Goal: Task Accomplishment & Management: Manage account settings

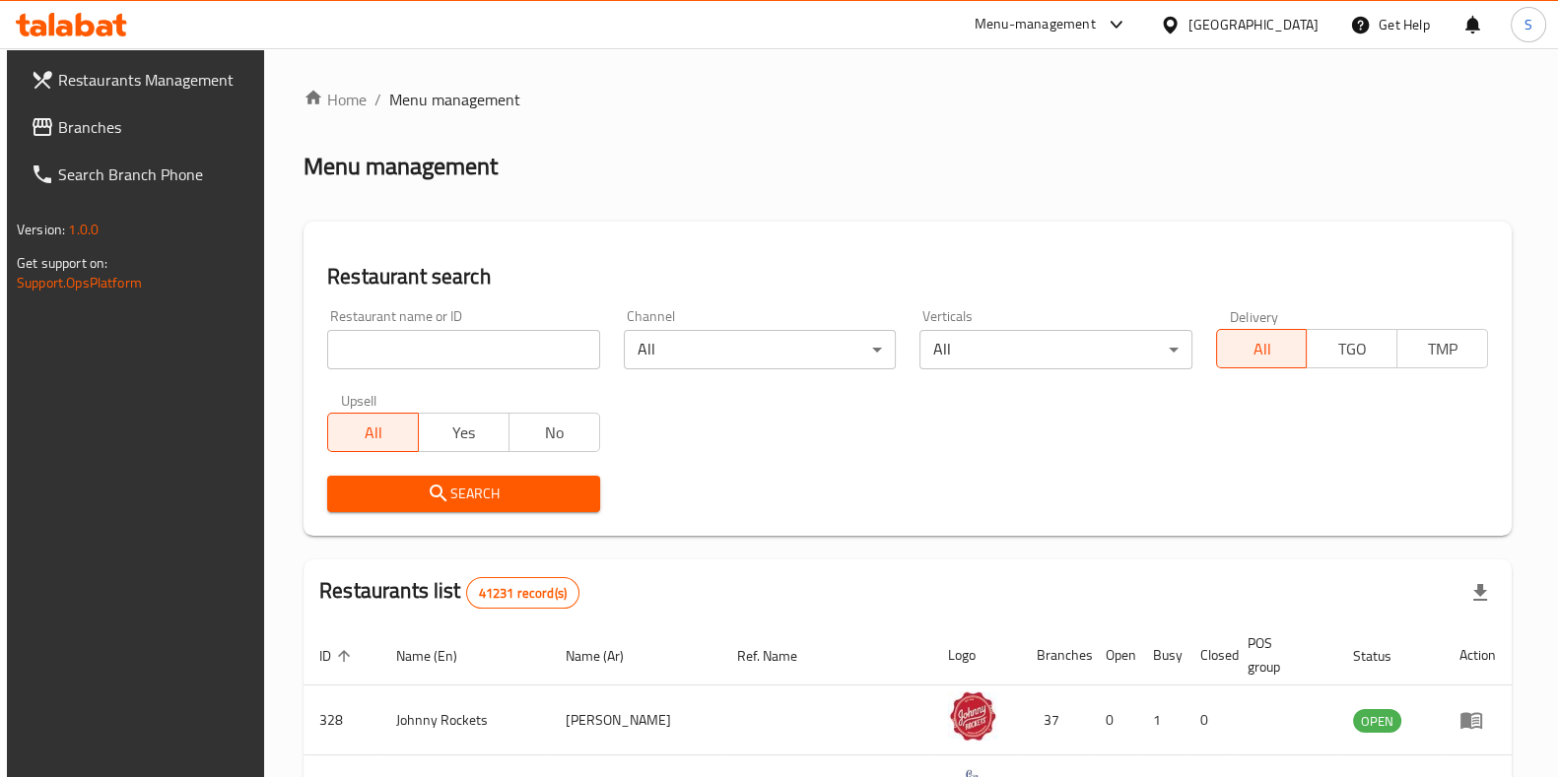
click at [1071, 32] on div "Menu-management" at bounding box center [1034, 25] width 121 height 24
click at [963, 322] on div "Restaurant-Management" at bounding box center [929, 308] width 186 height 45
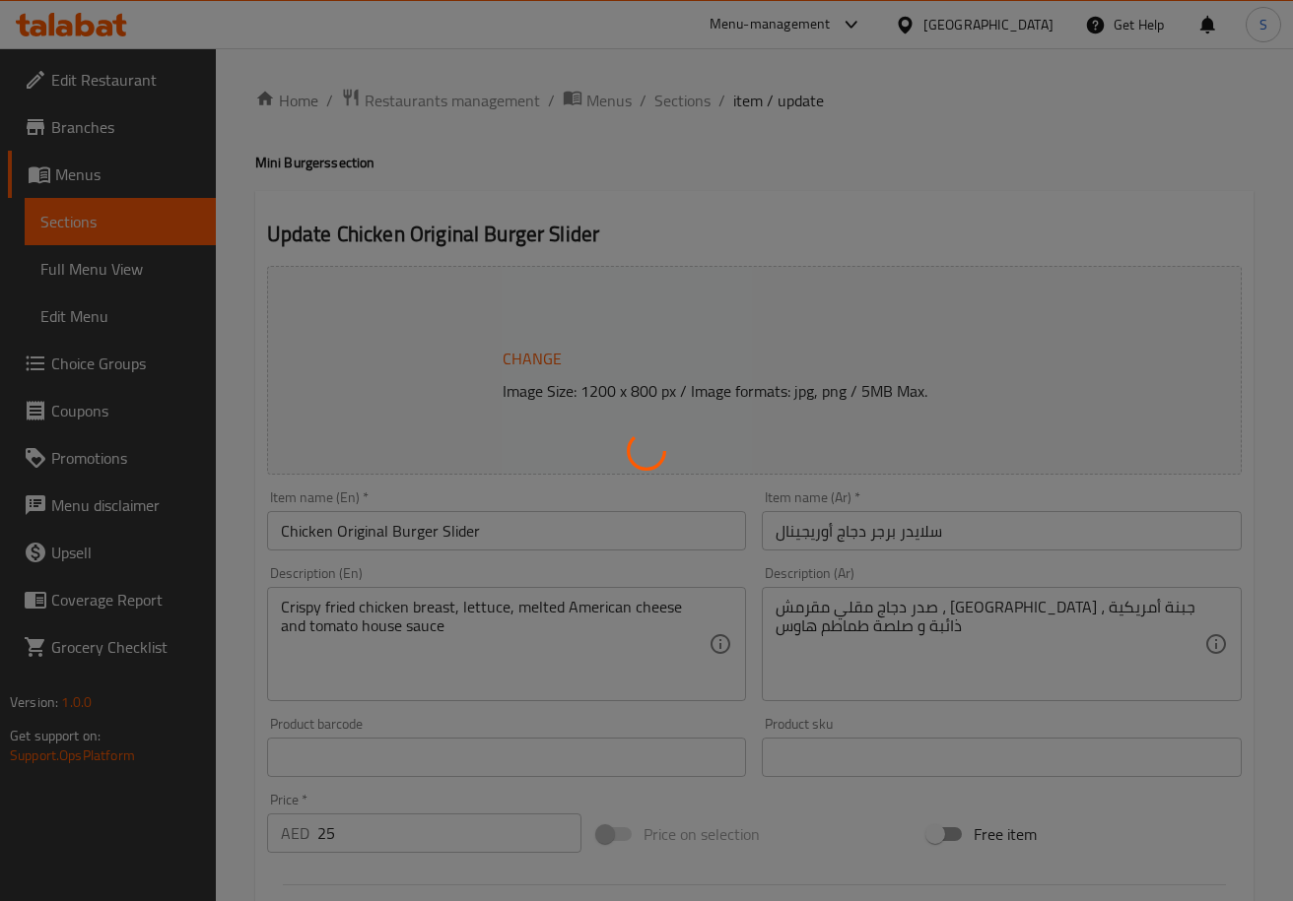
type input "إختيارك من:"
type input "1"
type input "الإضافات:"
type input "0"
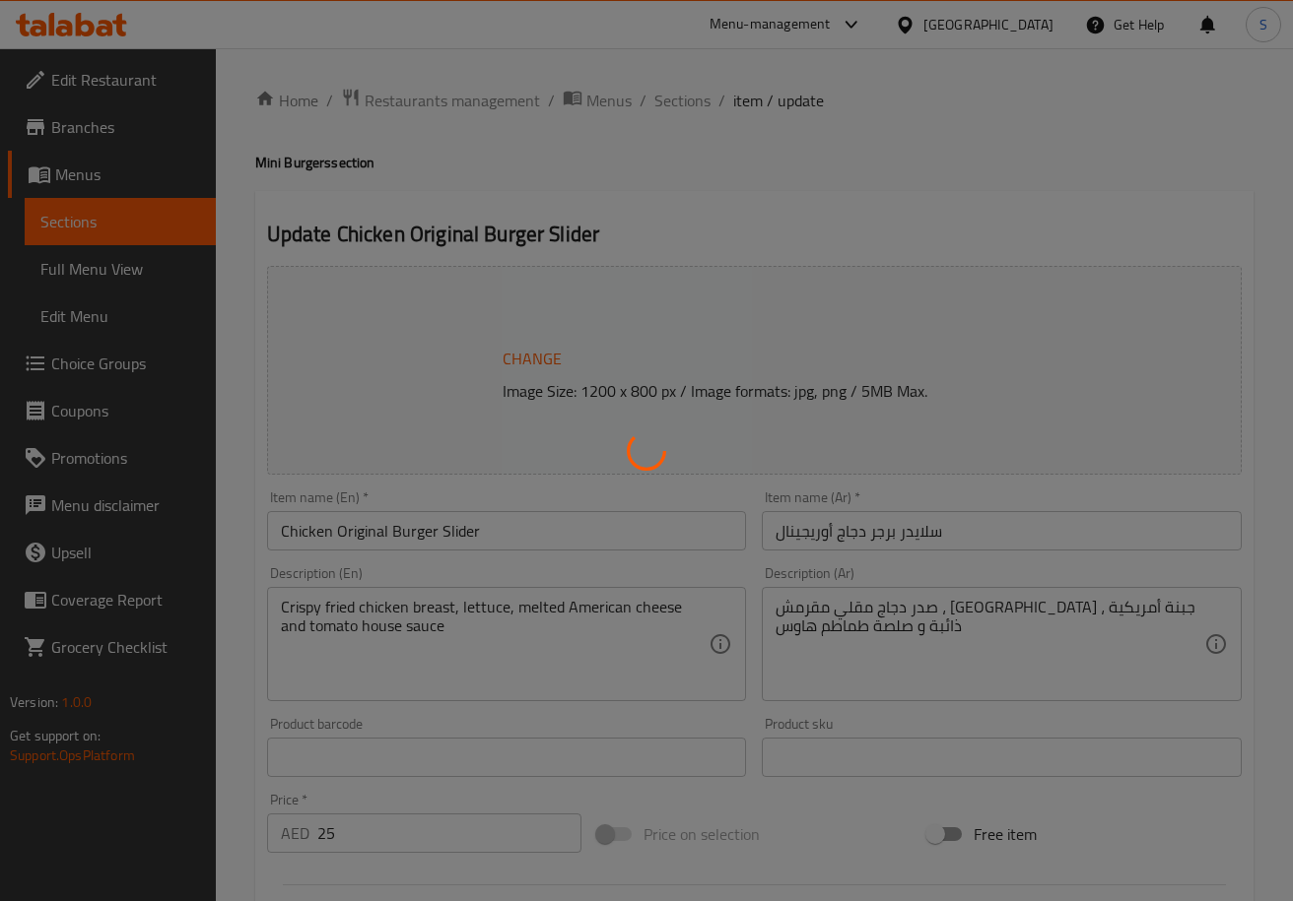
type input "13"
